Goal: Task Accomplishment & Management: Manage account settings

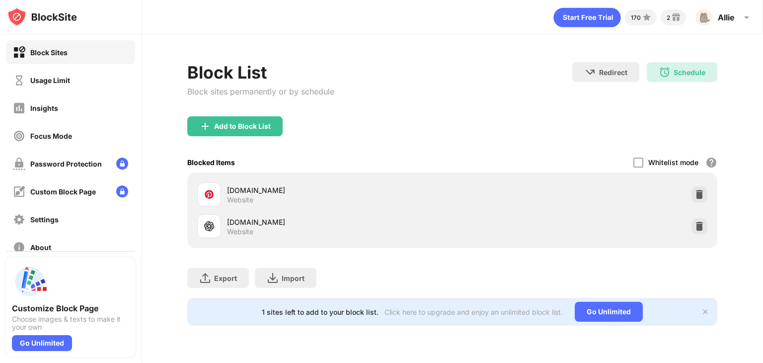
click at [266, 130] on div "Add to Block List" at bounding box center [234, 126] width 95 height 20
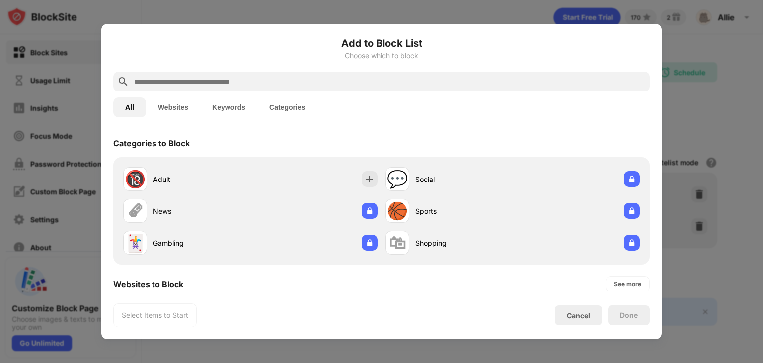
click at [298, 83] on input "text" at bounding box center [389, 82] width 513 height 12
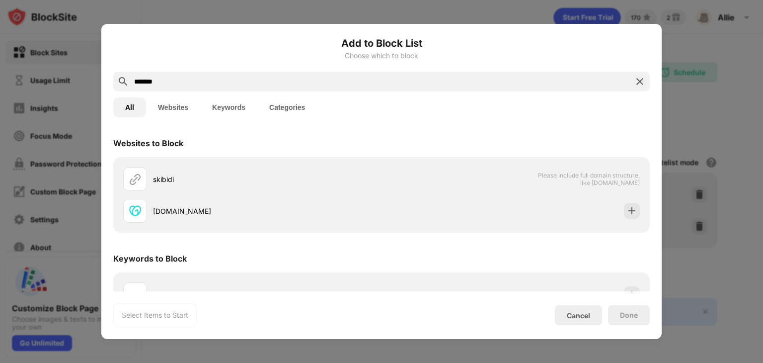
type input "*******"
click at [582, 320] on div "Cancel" at bounding box center [578, 315] width 47 height 20
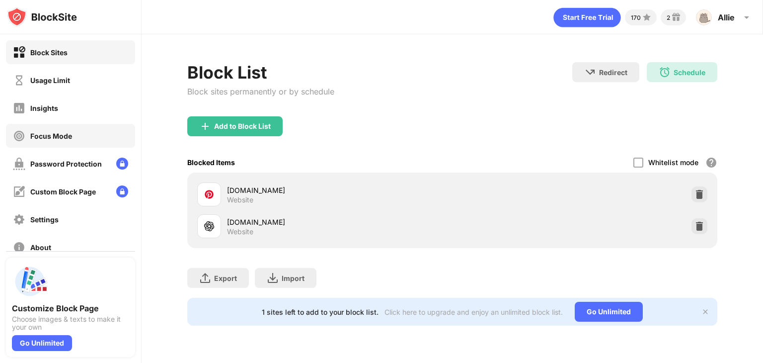
click at [81, 136] on div "Focus Mode" at bounding box center [70, 136] width 129 height 24
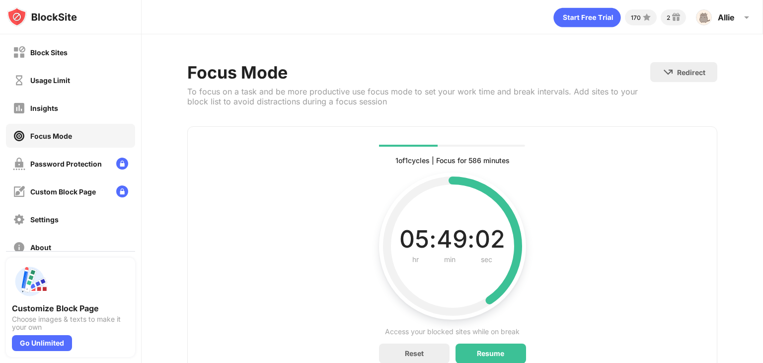
scroll to position [47, 0]
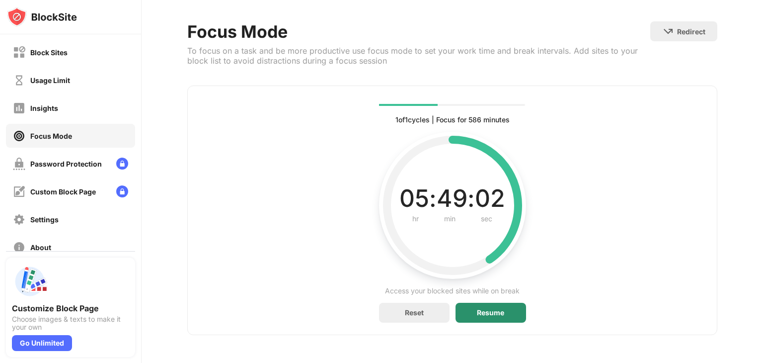
click at [500, 309] on div "Resume" at bounding box center [490, 313] width 27 height 8
click at [499, 307] on div "Pause" at bounding box center [491, 313] width 71 height 20
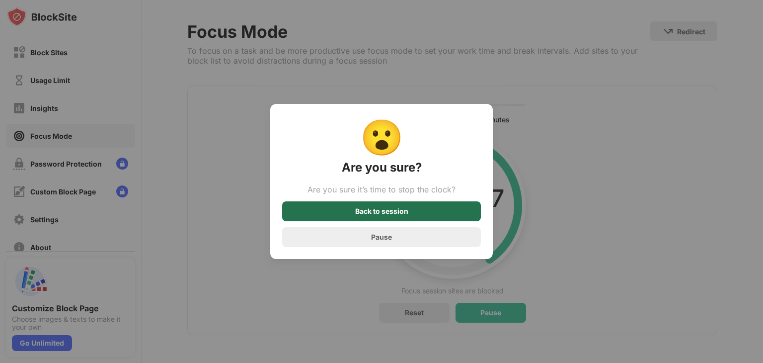
click at [411, 218] on div "Back to session" at bounding box center [381, 211] width 199 height 20
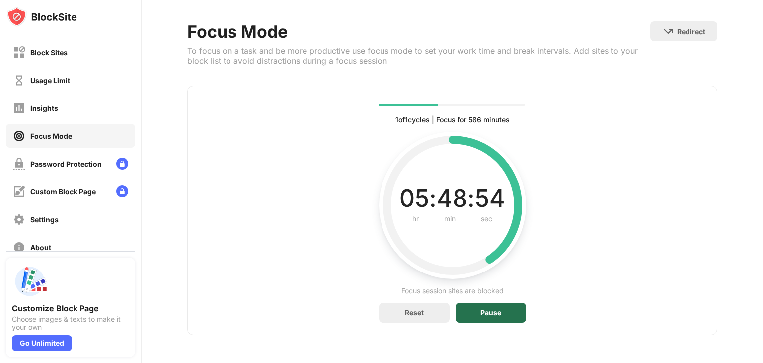
click at [475, 306] on div "Pause" at bounding box center [491, 313] width 71 height 20
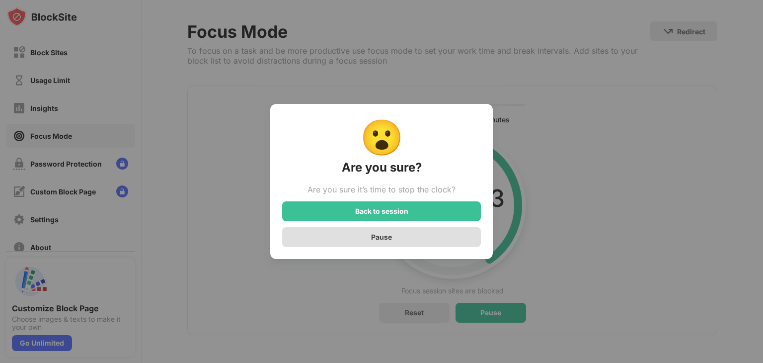
click at [454, 236] on div "Pause" at bounding box center [381, 237] width 199 height 20
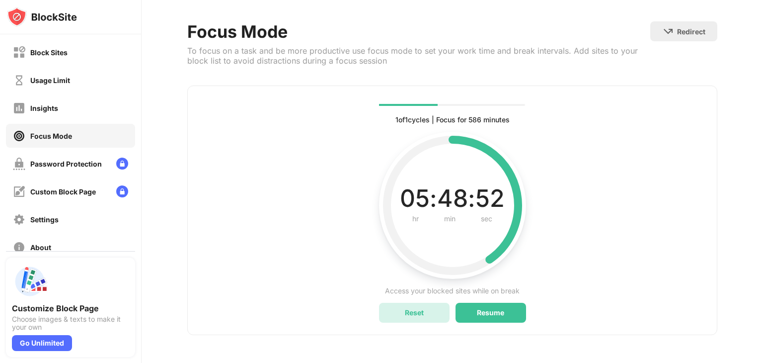
click at [413, 308] on div "Reset" at bounding box center [414, 312] width 19 height 8
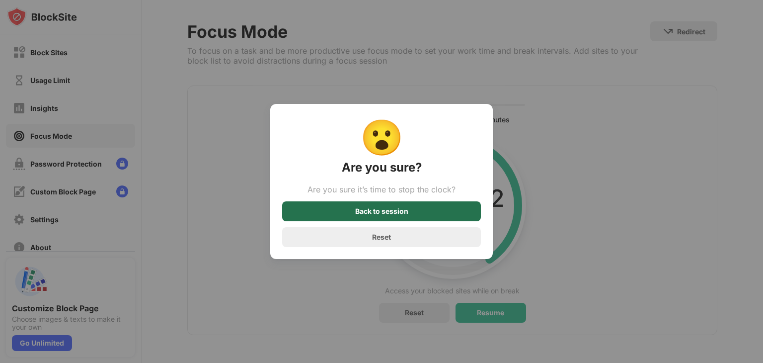
click at [439, 215] on div "Back to session" at bounding box center [381, 211] width 199 height 20
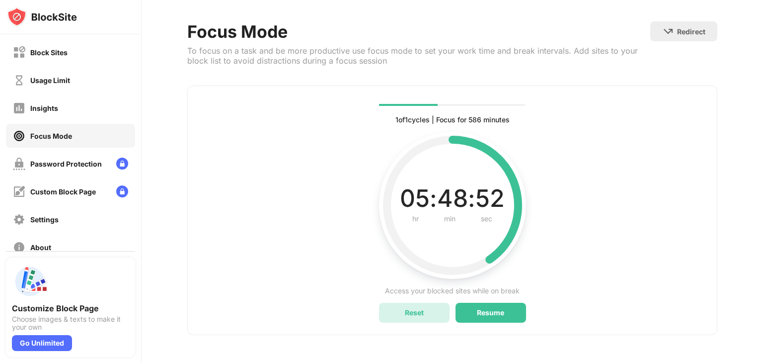
click at [423, 309] on div "Reset" at bounding box center [414, 313] width 71 height 20
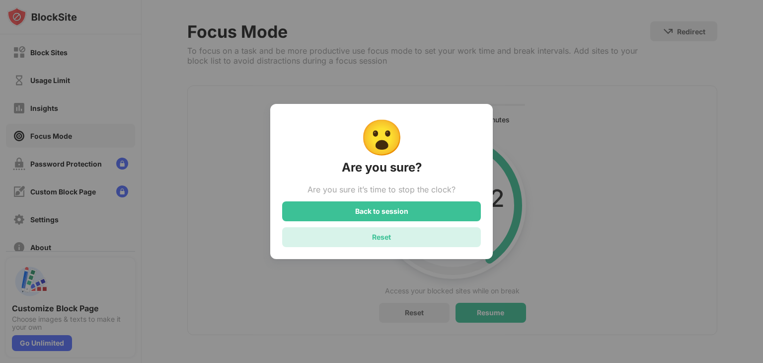
click at [456, 243] on div "Reset" at bounding box center [381, 237] width 199 height 20
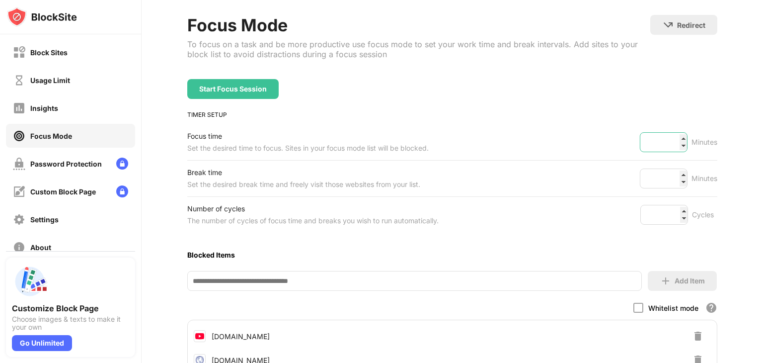
drag, startPoint x: 663, startPoint y: 140, endPoint x: 628, endPoint y: 140, distance: 34.8
click at [628, 140] on div "Focus time Set the desired time to focus. Sites in your focus mode list will be…" at bounding box center [452, 142] width 530 height 36
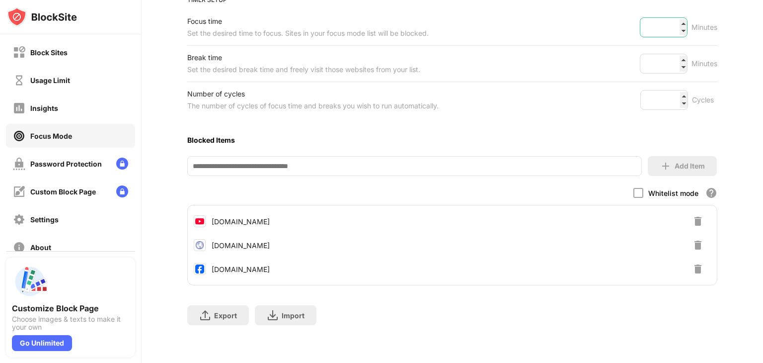
type input "***"
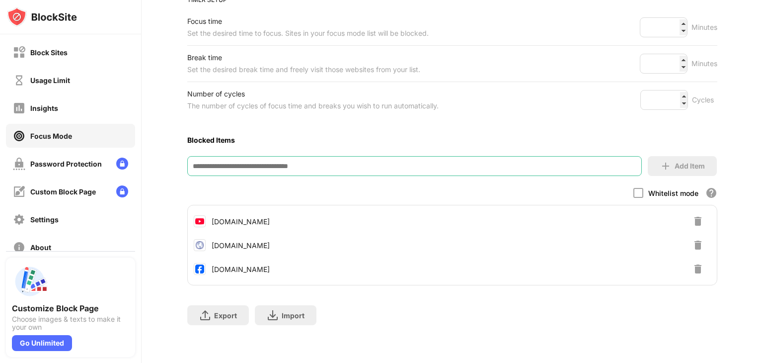
click at [597, 156] on input at bounding box center [414, 166] width 455 height 20
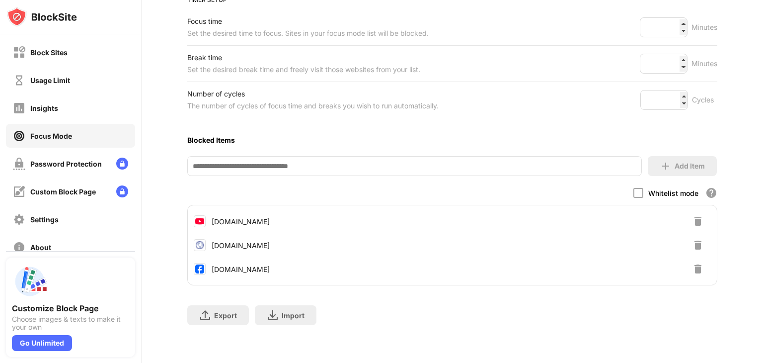
click at [692, 215] on img at bounding box center [698, 221] width 12 height 12
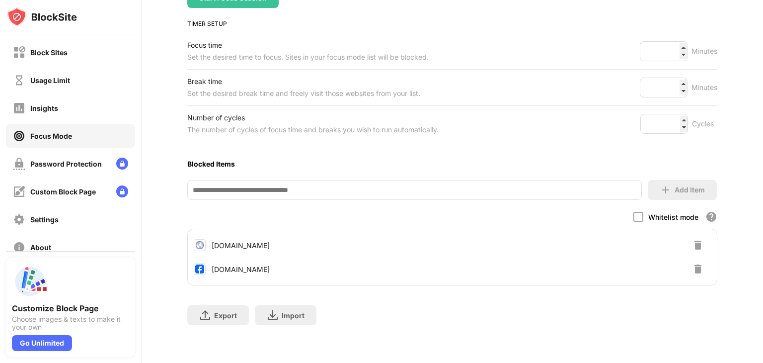
scroll to position [145, 0]
click at [108, 45] on div "Block Sites" at bounding box center [70, 52] width 129 height 24
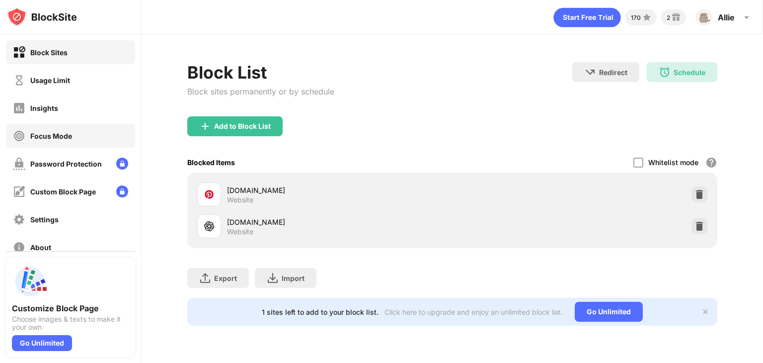
click at [89, 139] on div "Focus Mode" at bounding box center [70, 136] width 129 height 24
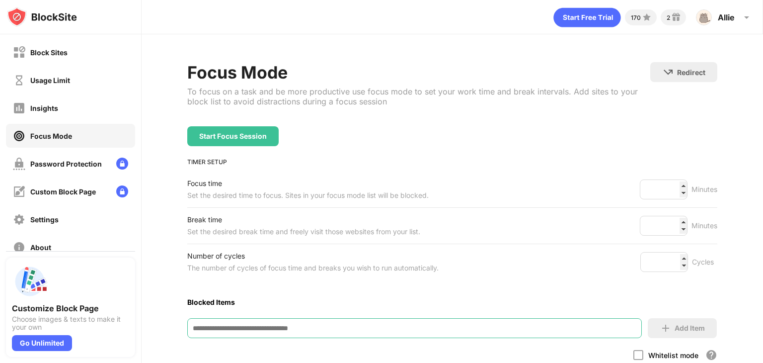
click at [306, 326] on input at bounding box center [414, 328] width 455 height 20
type input "**********"
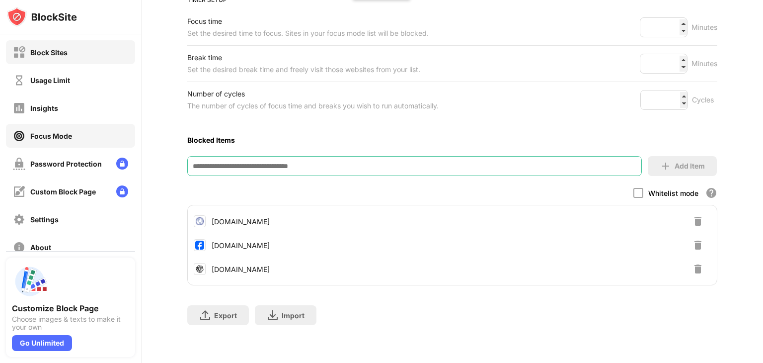
click at [81, 57] on div "Block Sites" at bounding box center [70, 52] width 129 height 24
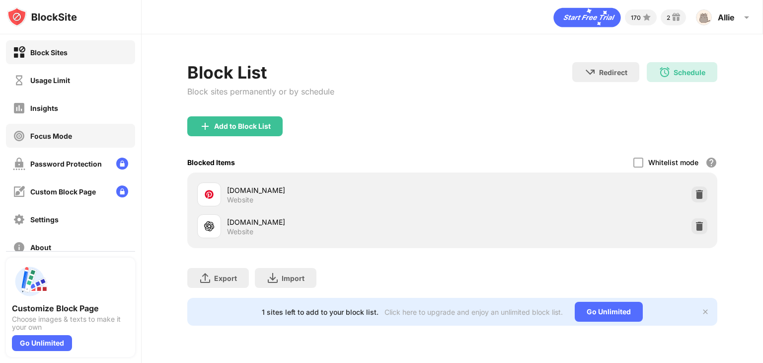
click at [75, 139] on div "Focus Mode" at bounding box center [70, 136] width 129 height 24
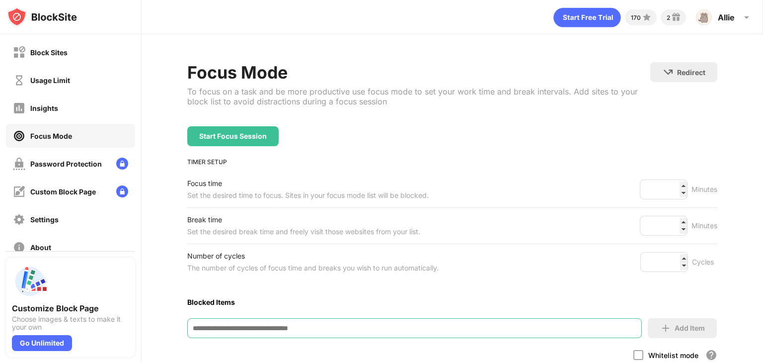
click at [312, 318] on input at bounding box center [414, 328] width 455 height 20
type input "***"
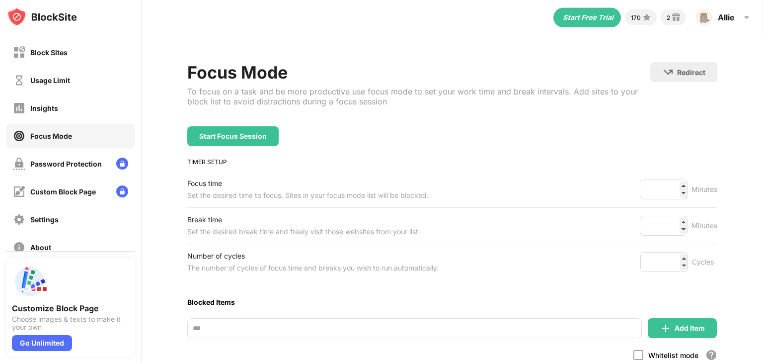
click at [69, 66] on div "Block Sites Usage Limit Insights Focus Mode Password Protection Custom Block Pa…" at bounding box center [70, 149] width 141 height 231
click at [71, 58] on div "Block Sites" at bounding box center [70, 52] width 129 height 24
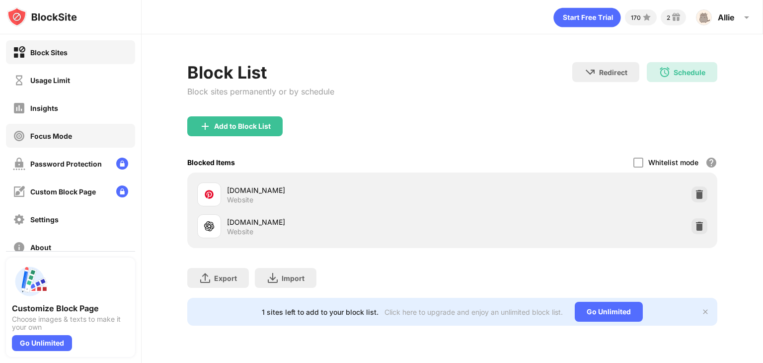
click at [76, 132] on div "Focus Mode" at bounding box center [70, 136] width 129 height 24
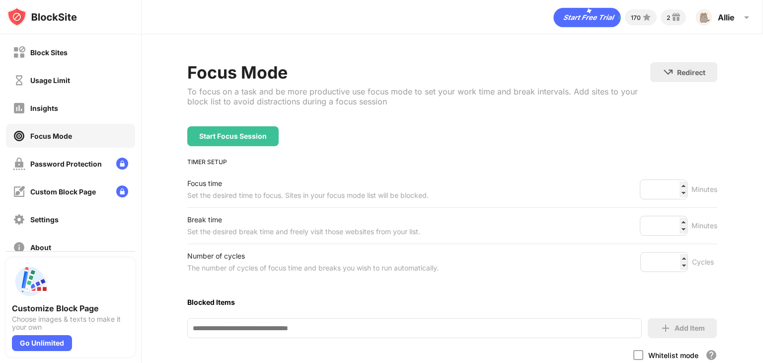
click at [251, 333] on input at bounding box center [414, 328] width 455 height 20
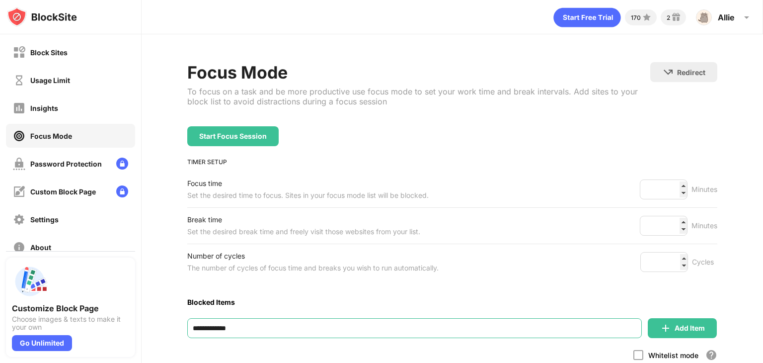
type input "**********"
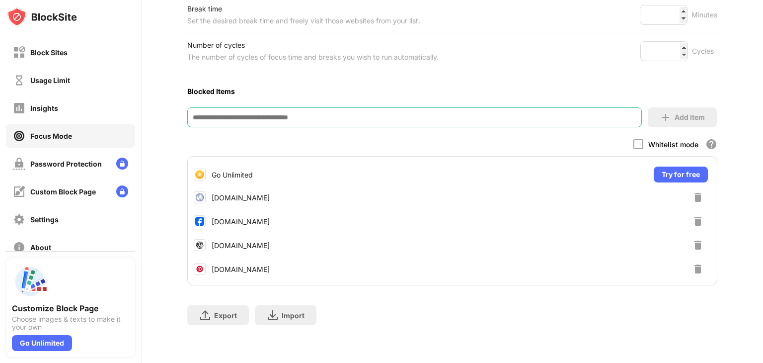
click at [348, 109] on input at bounding box center [414, 117] width 455 height 20
type input "**********"
